Goal: Information Seeking & Learning: Learn about a topic

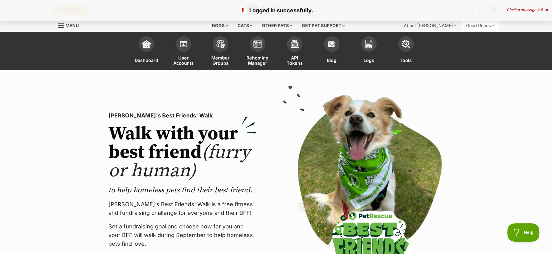
click at [474, 29] on div "Good Reads" at bounding box center [480, 25] width 37 height 12
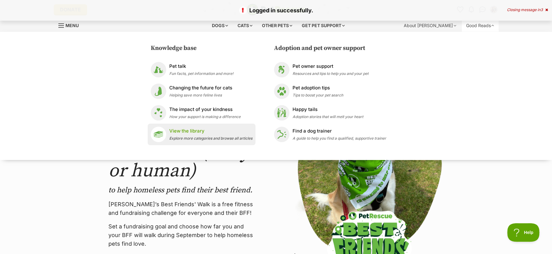
click at [207, 135] on div "View the library Explore more categories and browse all articles" at bounding box center [210, 134] width 83 height 13
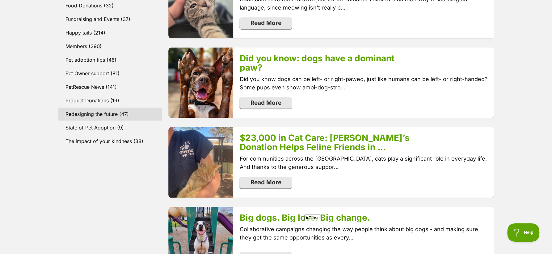
click at [89, 111] on link "Redesigning the future (47)" at bounding box center [110, 114] width 104 height 13
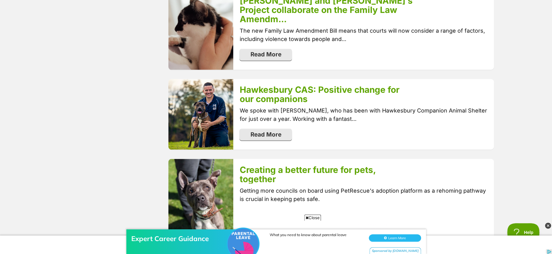
scroll to position [961, 0]
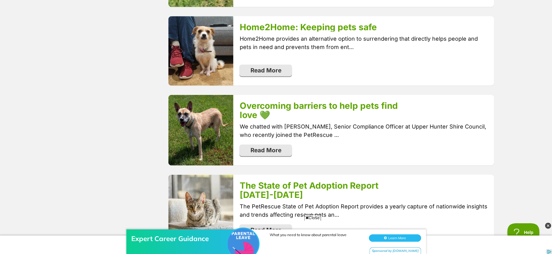
click at [317, 219] on div "Expert Career Guidance What you need to know about parental leave Learn More Sp…" at bounding box center [276, 235] width 552 height 37
click at [309, 217] on div "Expert Career Guidance What you need to know about parental leave Learn More Sp…" at bounding box center [276, 235] width 552 height 37
click at [308, 215] on span "Close" at bounding box center [312, 218] width 17 height 6
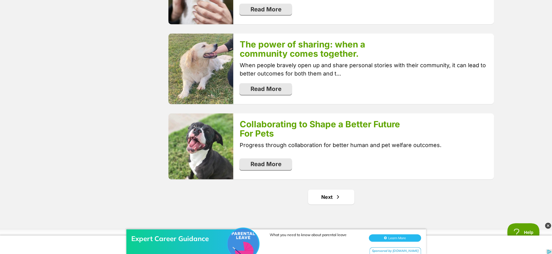
scroll to position [1263, 0]
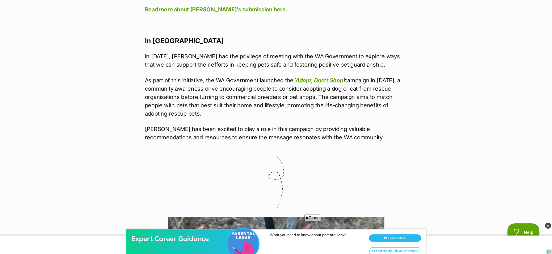
scroll to position [1624, 0]
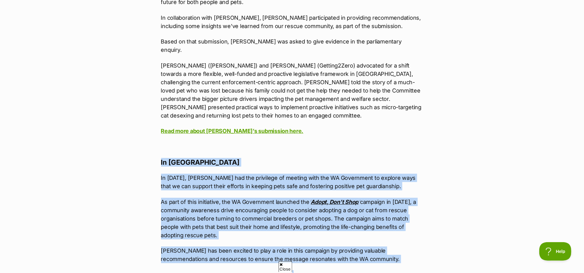
drag, startPoint x: 158, startPoint y: 141, endPoint x: 343, endPoint y: 248, distance: 213.5
click at [343, 248] on article "What's happening at PetRescue Last updated: [DATE] Published on: [DATE] Collabo…" at bounding box center [293, 29] width 272 height 2848
